Goal: Task Accomplishment & Management: Complete application form

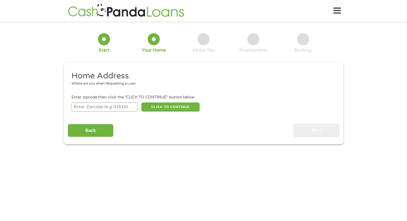
click at [120, 107] on input "number" at bounding box center [104, 106] width 66 height 9
type input "61832"
select select "[US_STATE]"
click at [168, 105] on button "CLICK TO CONTINUE" at bounding box center [170, 106] width 58 height 9
type input "61832"
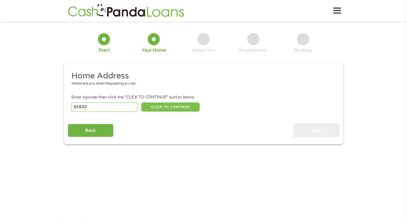
type input "[GEOGRAPHIC_DATA]"
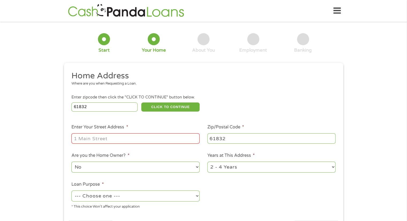
click at [152, 141] on input "Enter Your Street Address *" at bounding box center [135, 138] width 128 height 10
type input "[STREET_ADDRESS][PERSON_NAME]"
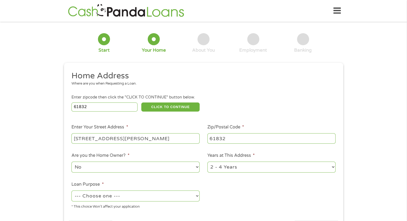
click at [160, 197] on select "--- Choose one --- Pay Bills Debt Consolidation Home Improvement Major Purchase…" at bounding box center [135, 195] width 128 height 11
select select "shorttermcash"
click at [71, 191] on select "--- Choose one --- Pay Bills Debt Consolidation Home Improvement Major Purchase…" at bounding box center [135, 195] width 128 height 11
